Goal: Transaction & Acquisition: Download file/media

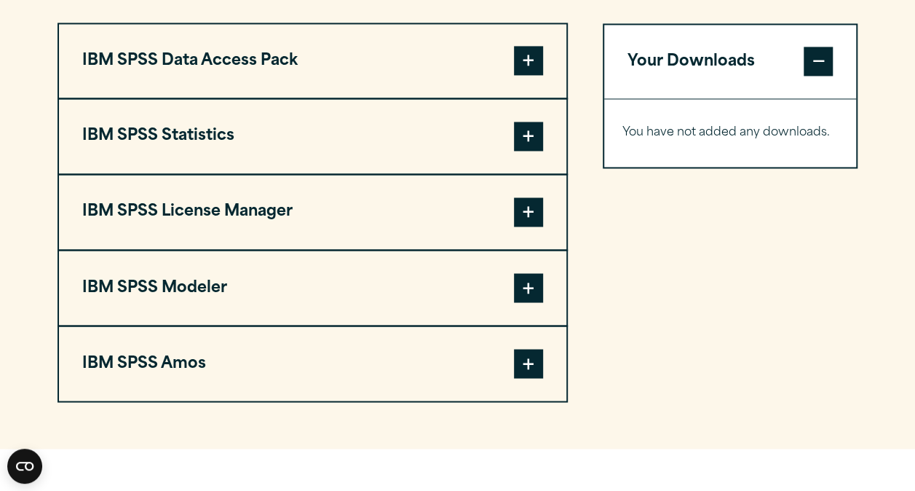
scroll to position [1138, 0]
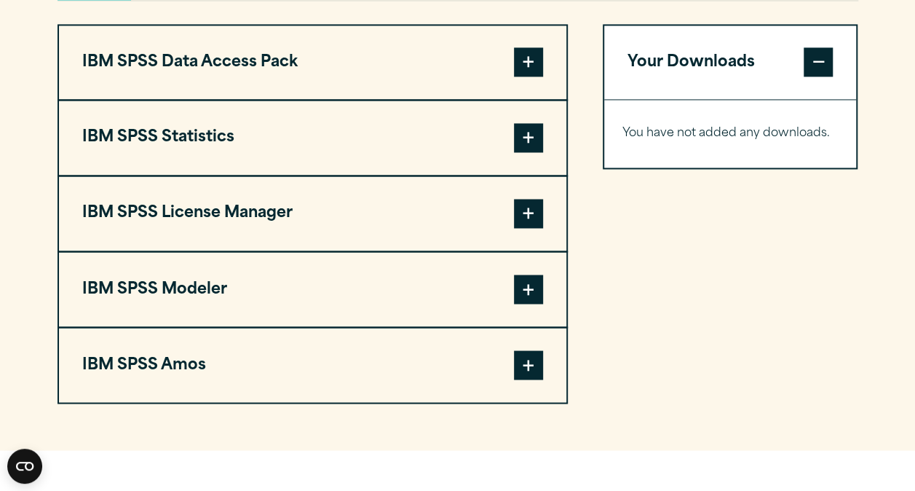
click at [417, 173] on button "IBM SPSS Statistics" at bounding box center [313, 137] width 508 height 74
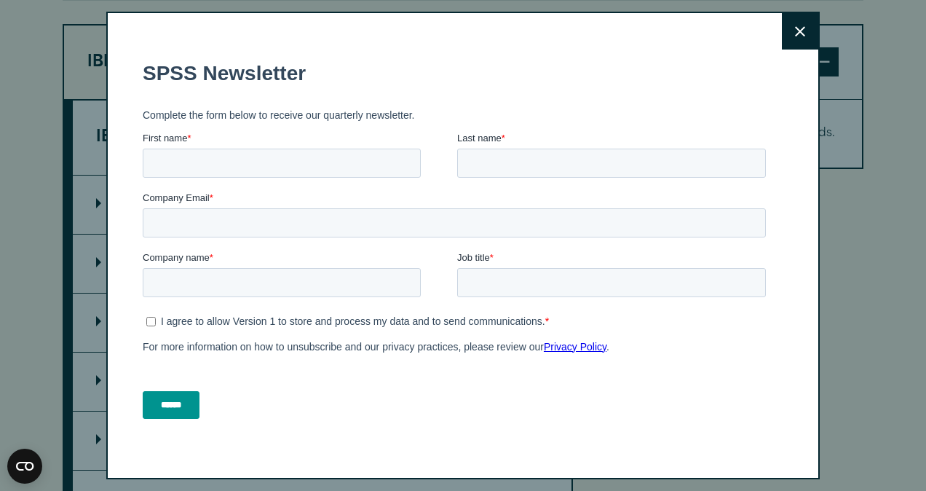
click at [792, 44] on button "Close" at bounding box center [800, 31] width 36 height 36
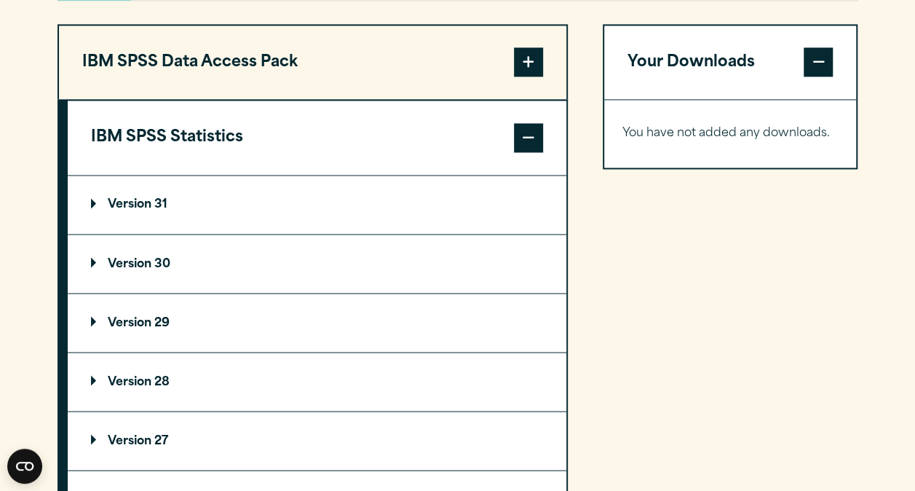
click at [144, 269] on p "Version 30" at bounding box center [130, 264] width 79 height 12
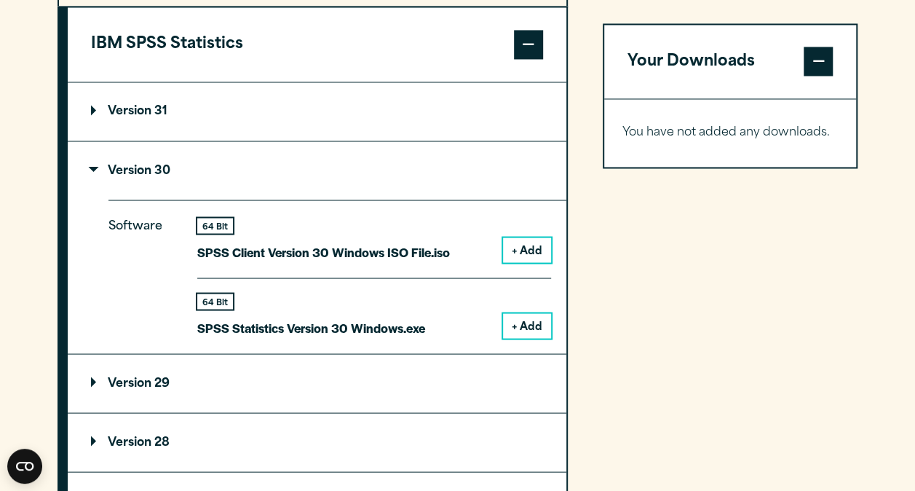
scroll to position [1229, 0]
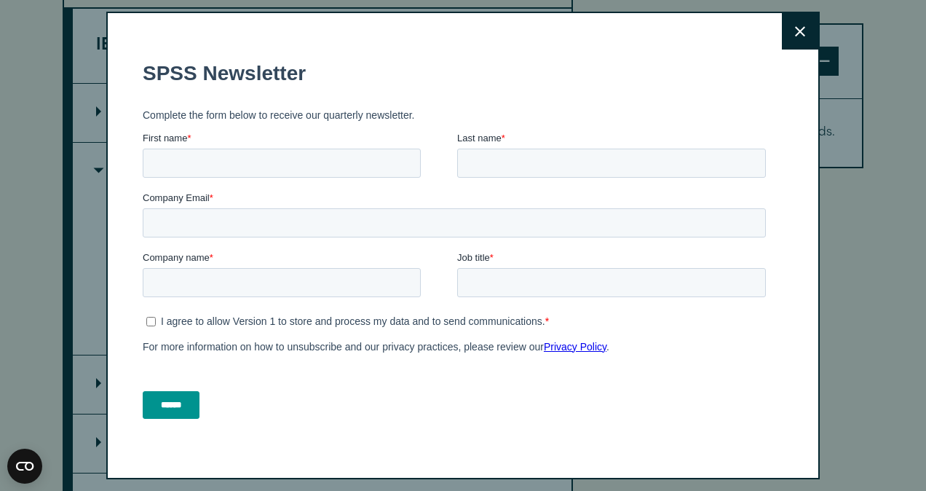
click at [795, 35] on icon at bounding box center [800, 31] width 10 height 10
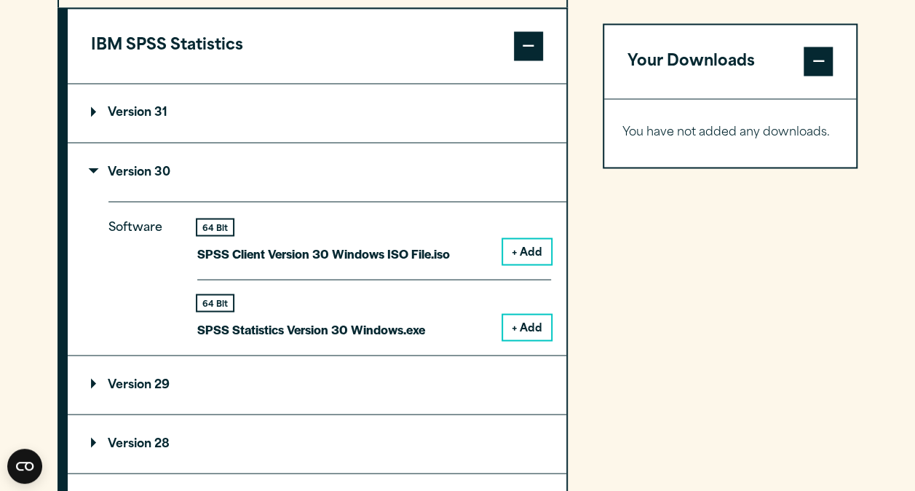
click at [347, 339] on p "SPSS Statistics Version 30 Windows.exe" at bounding box center [311, 328] width 228 height 21
click at [527, 339] on button "+ Add" at bounding box center [527, 327] width 48 height 25
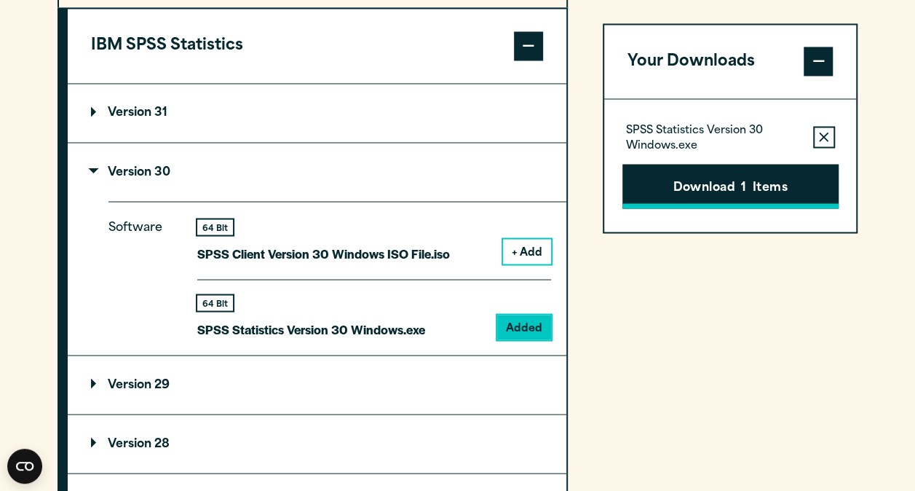
click at [709, 186] on button "Download 1 Items" at bounding box center [731, 186] width 216 height 45
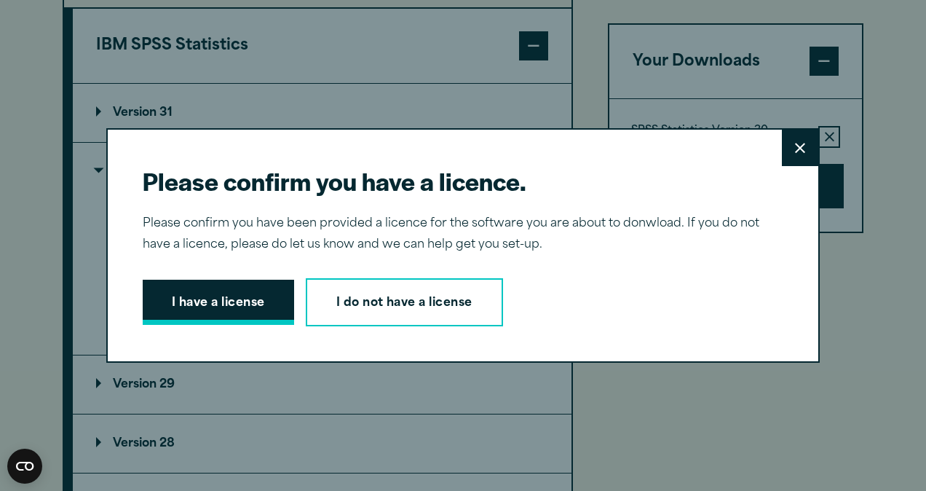
click at [186, 309] on button "I have a license" at bounding box center [218, 302] width 151 height 45
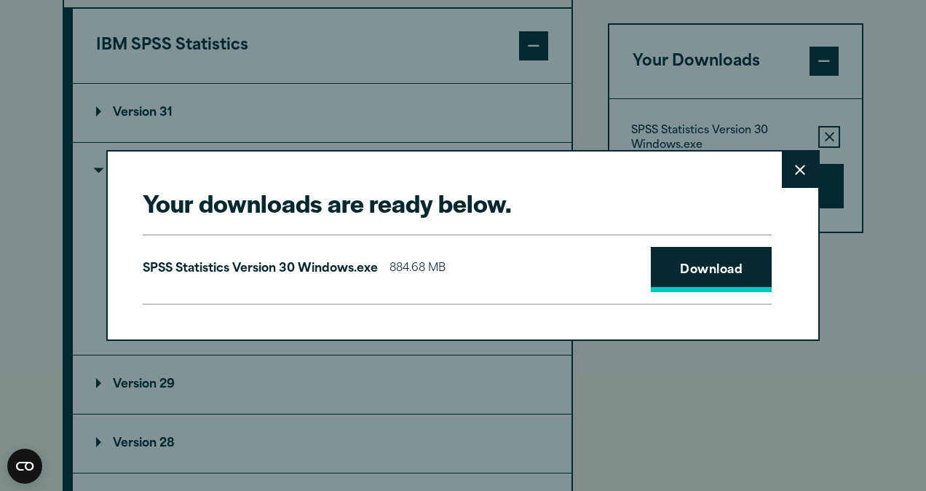
click at [655, 283] on link "Download" at bounding box center [711, 269] width 121 height 45
click at [795, 172] on icon at bounding box center [800, 170] width 10 height 11
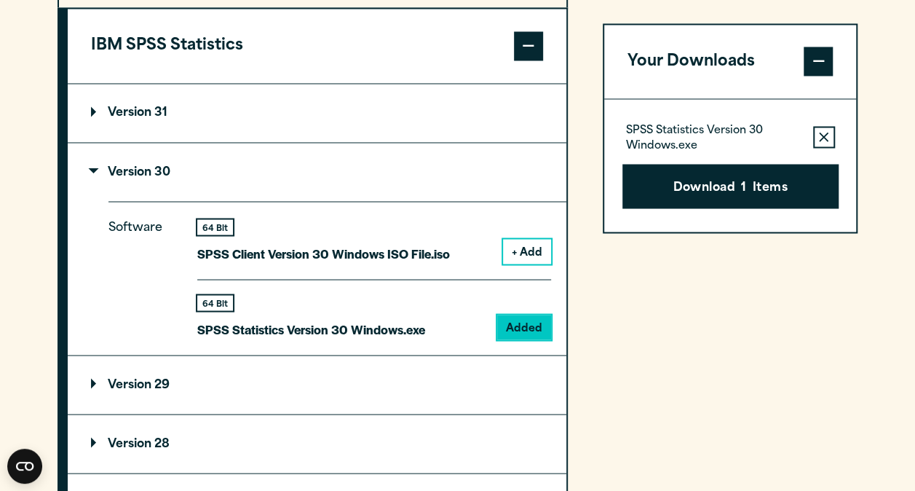
click at [744, 147] on p "SPSS Statistics Version 30 Windows.exe" at bounding box center [714, 139] width 176 height 29
click at [743, 182] on span "1" at bounding box center [743, 187] width 5 height 19
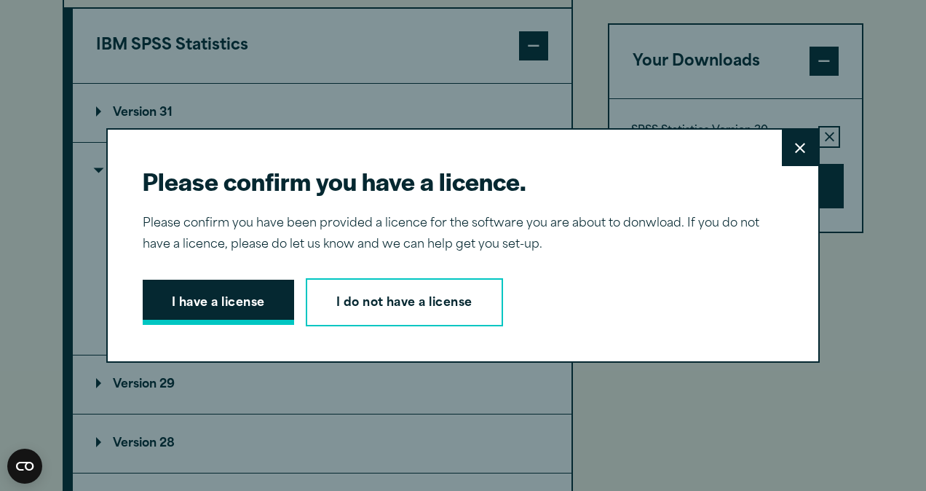
click at [238, 305] on button "I have a license" at bounding box center [218, 302] width 151 height 45
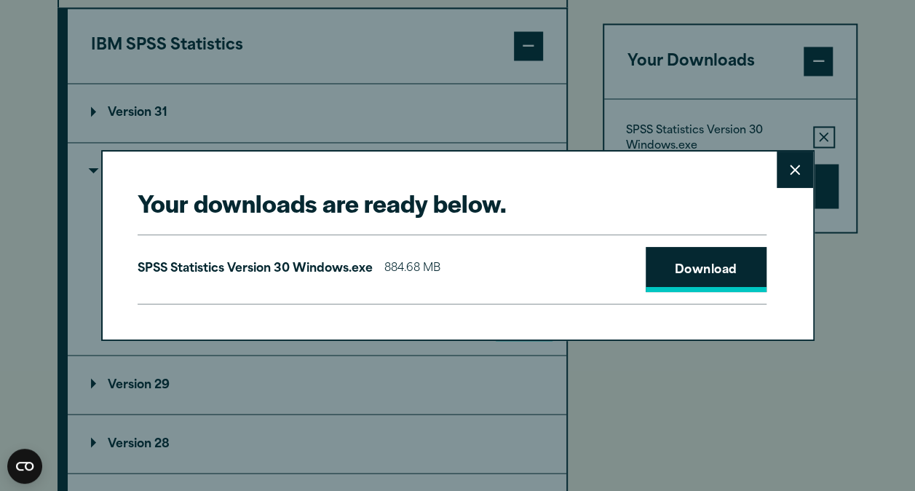
click at [692, 276] on link "Download" at bounding box center [706, 269] width 121 height 45
click at [789, 170] on button "Close" at bounding box center [795, 169] width 36 height 36
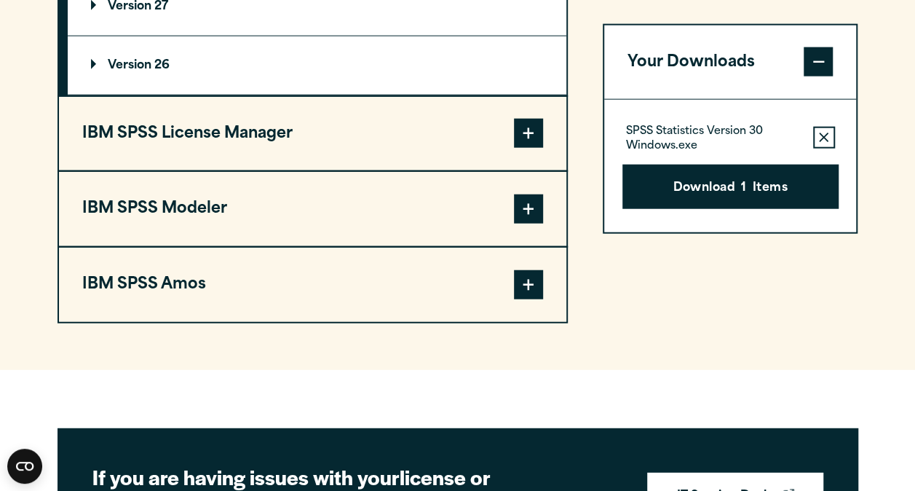
scroll to position [1730, 0]
